Goal: Information Seeking & Learning: Learn about a topic

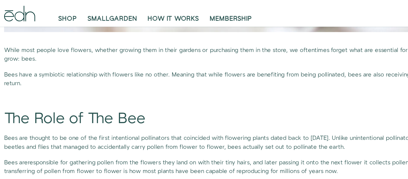
scroll to position [370, 0]
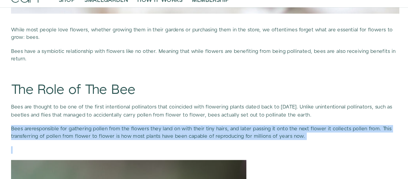
drag, startPoint x: 9, startPoint y: 109, endPoint x: 227, endPoint y: 120, distance: 218.7
copy div "Bees are responsible for gathering pollen from the flowers they land on with th…"
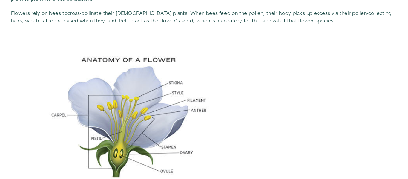
scroll to position [631, 0]
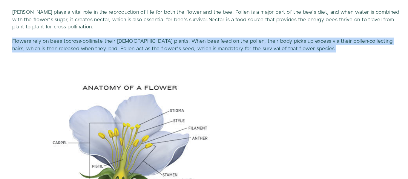
drag, startPoint x: 8, startPoint y: 49, endPoint x: 216, endPoint y: 58, distance: 207.6
copy p "Flowers rely on bees to cross-pollinate their [DEMOGRAPHIC_DATA] plants . When …"
